Goal: Transaction & Acquisition: Register for event/course

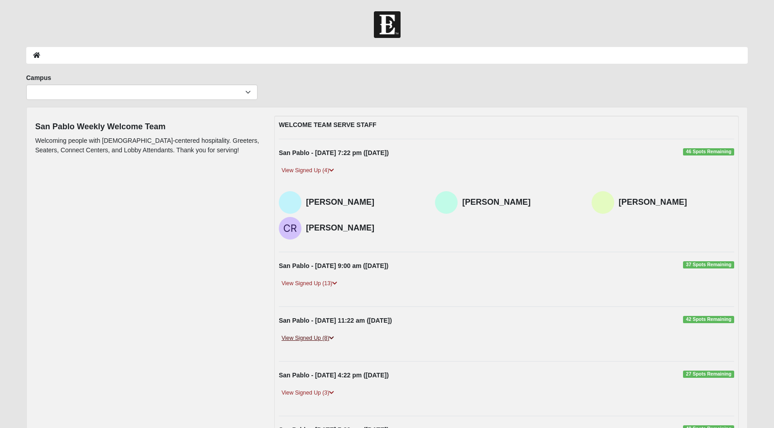
click at [328, 341] on link "View Signed Up (8)" at bounding box center [308, 339] width 58 height 10
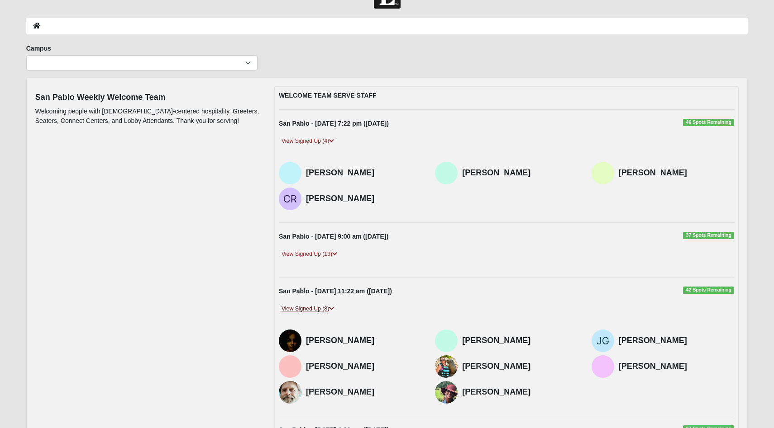
scroll to position [31, 0]
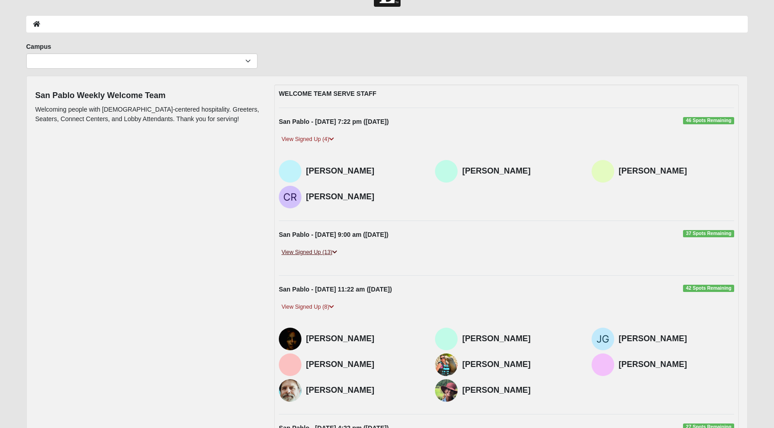
click at [334, 252] on icon at bounding box center [334, 252] width 5 height 5
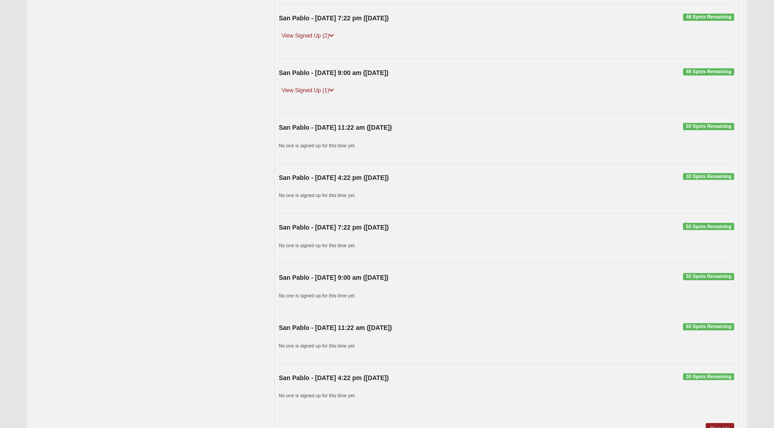
scroll to position [923, 0]
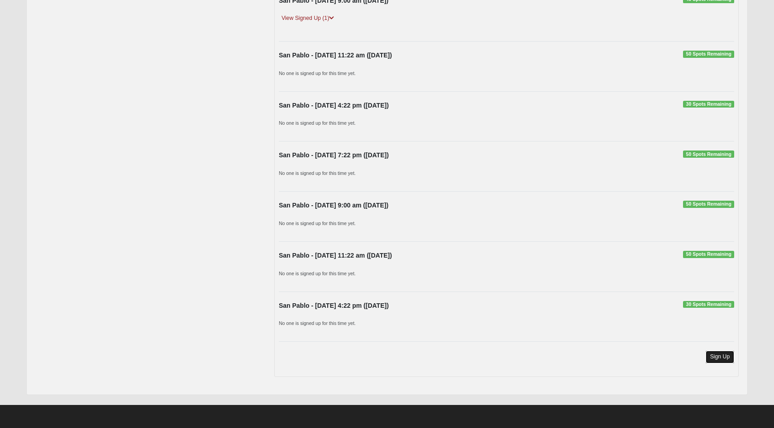
click at [720, 361] on link "Sign Up" at bounding box center [719, 357] width 29 height 12
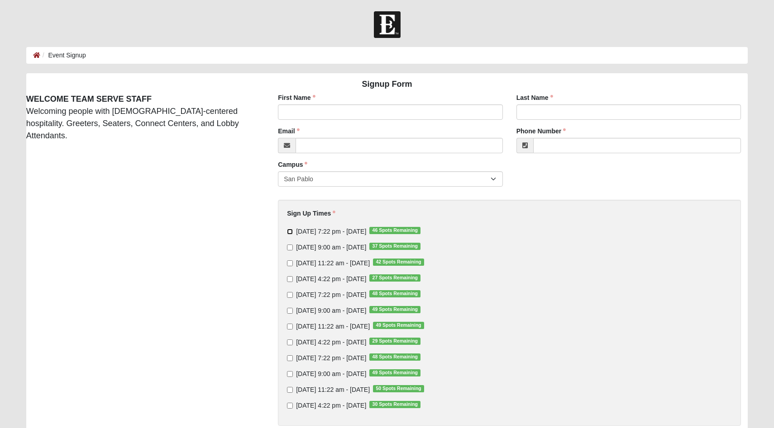
click at [290, 233] on input "Thursday 7:22 pm - Oct 9 2025 46 Spots Remaining" at bounding box center [290, 232] width 6 height 6
checkbox input "true"
click at [330, 117] on input "First Name" at bounding box center [390, 112] width 224 height 15
type input "Frank"
type input "Whibley"
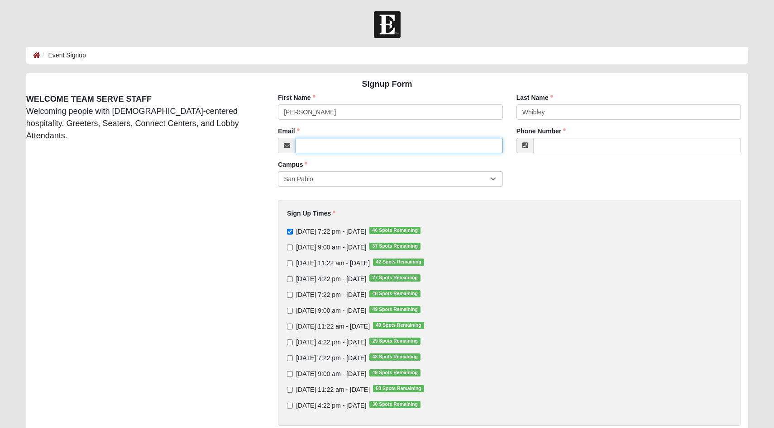
type input "franswabee@gmail.com"
type input "(904) 250-2808"
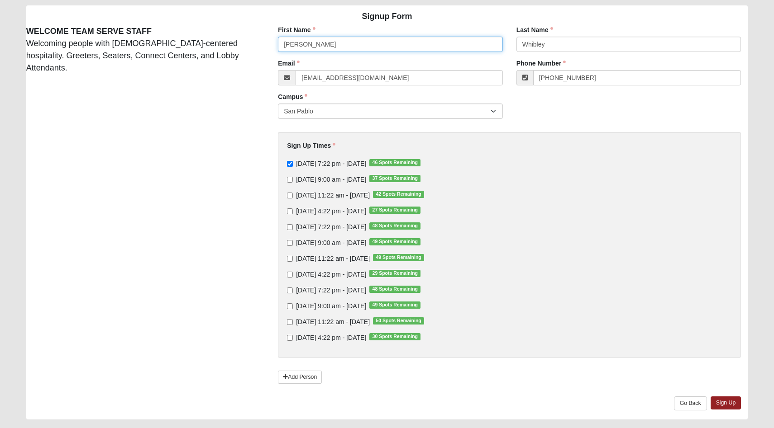
scroll to position [92, 0]
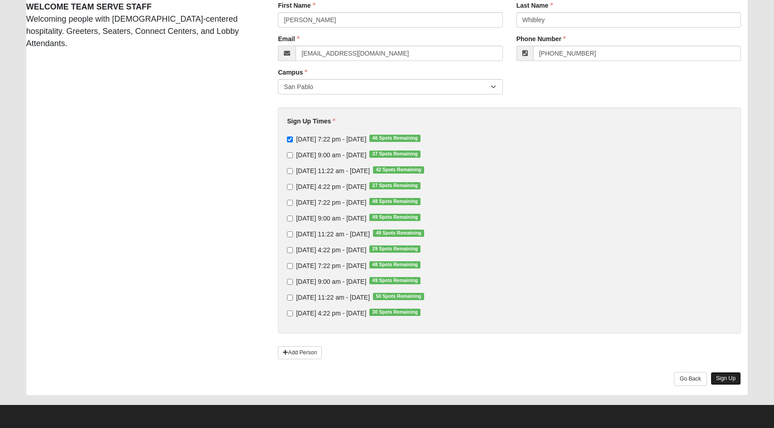
click at [724, 377] on link "Sign Up" at bounding box center [725, 378] width 31 height 13
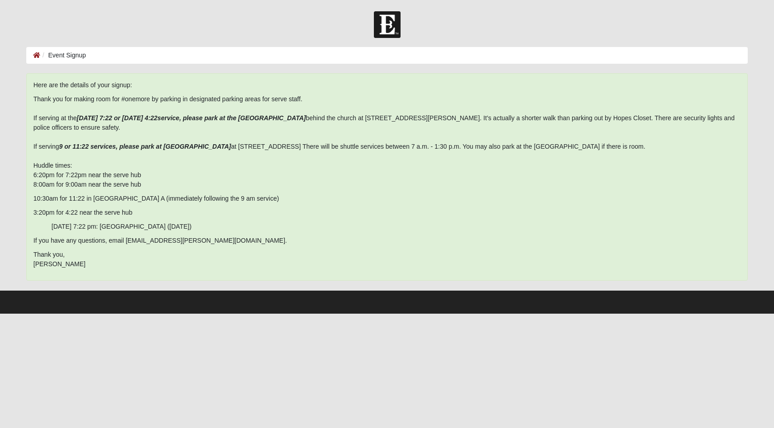
scroll to position [0, 0]
